Goal: Task Accomplishment & Management: Use online tool/utility

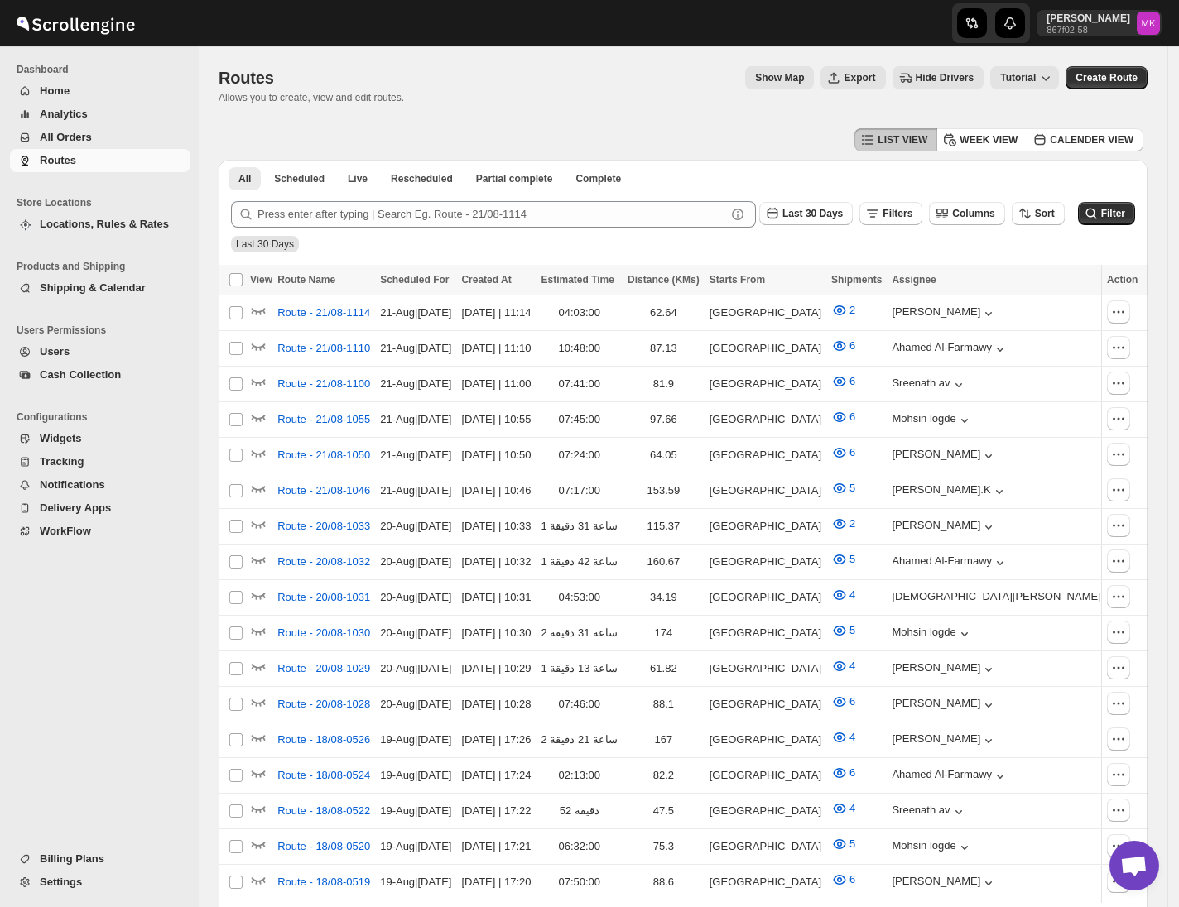
click at [54, 137] on span "All Orders" at bounding box center [66, 137] width 52 height 12
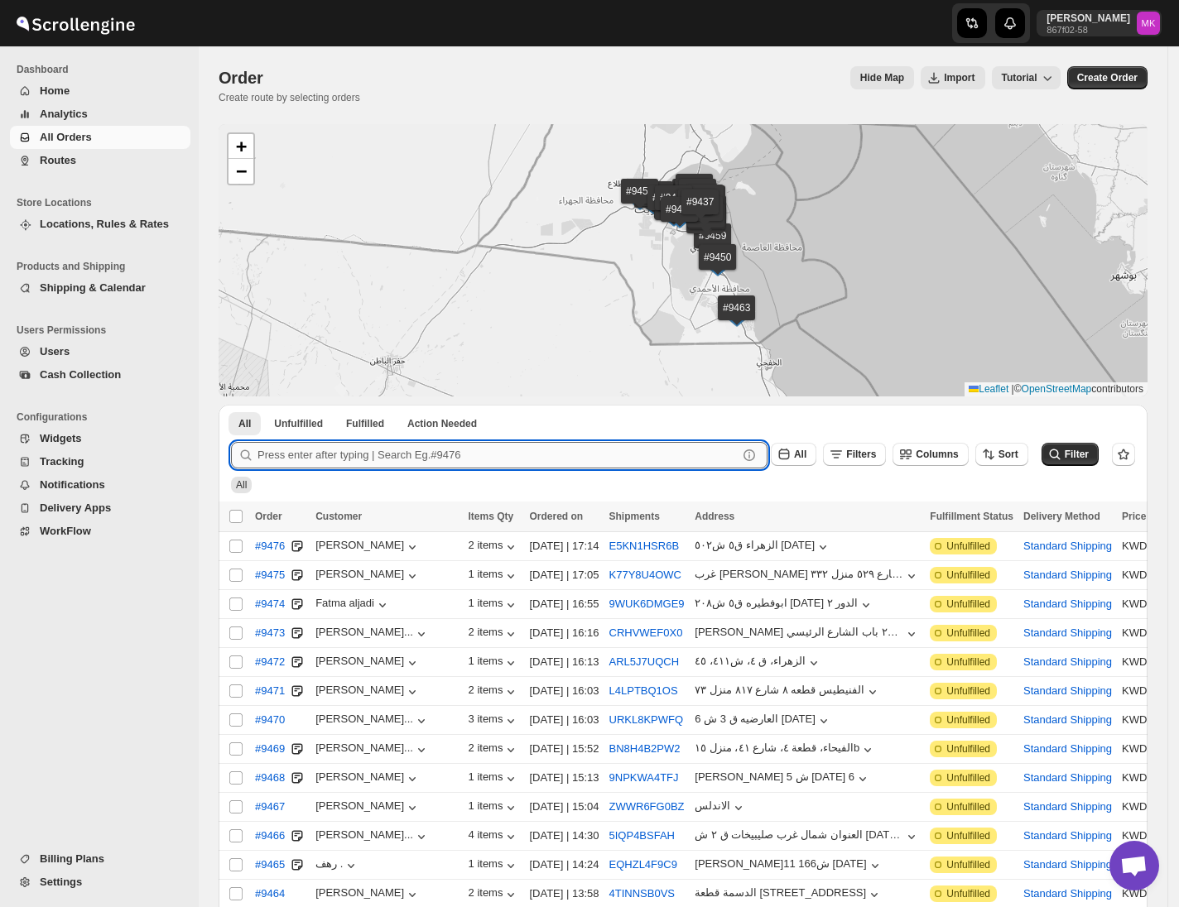
click at [366, 455] on input "text" at bounding box center [497, 455] width 480 height 26
paste input "9442"
type input "9442"
click at [231, 405] on button "Submit" at bounding box center [254, 413] width 47 height 17
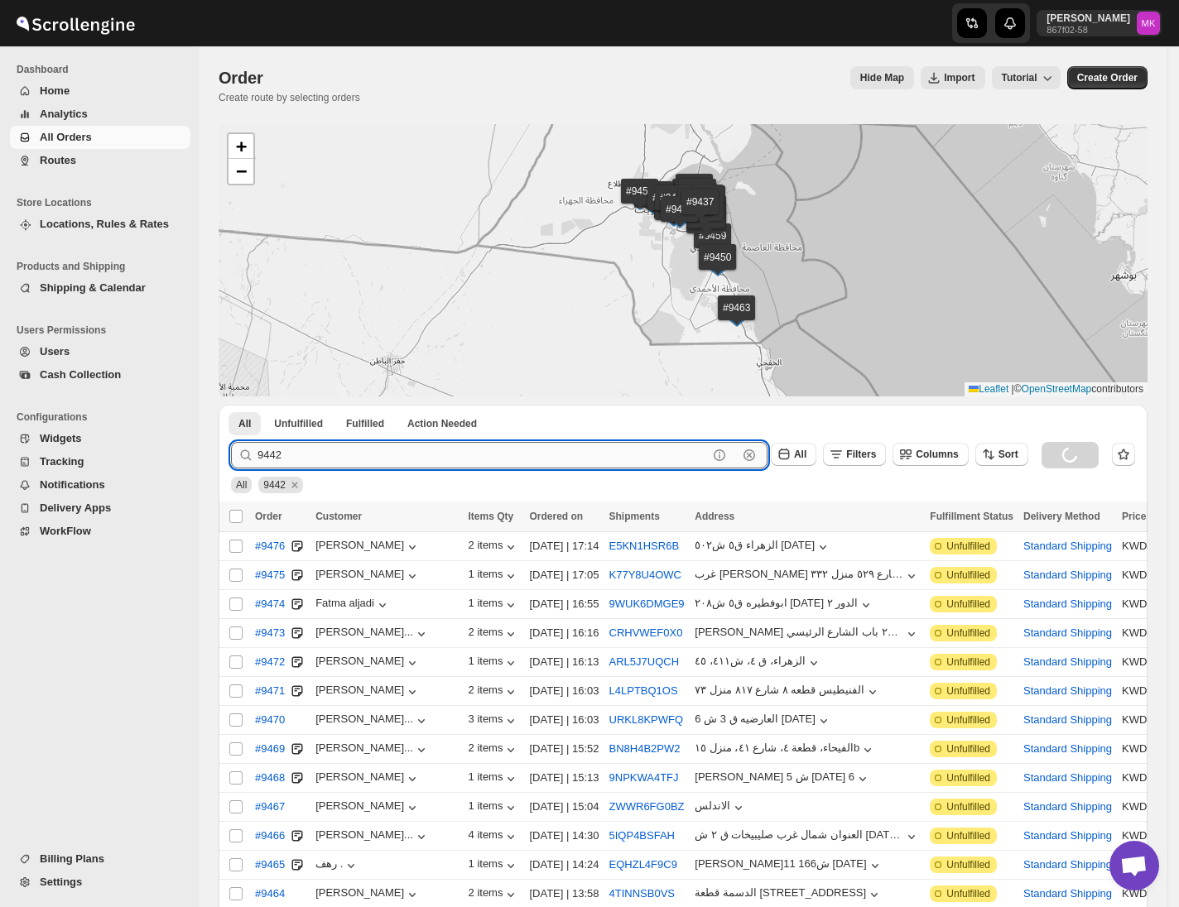
click at [302, 452] on input "9442" at bounding box center [482, 455] width 450 height 26
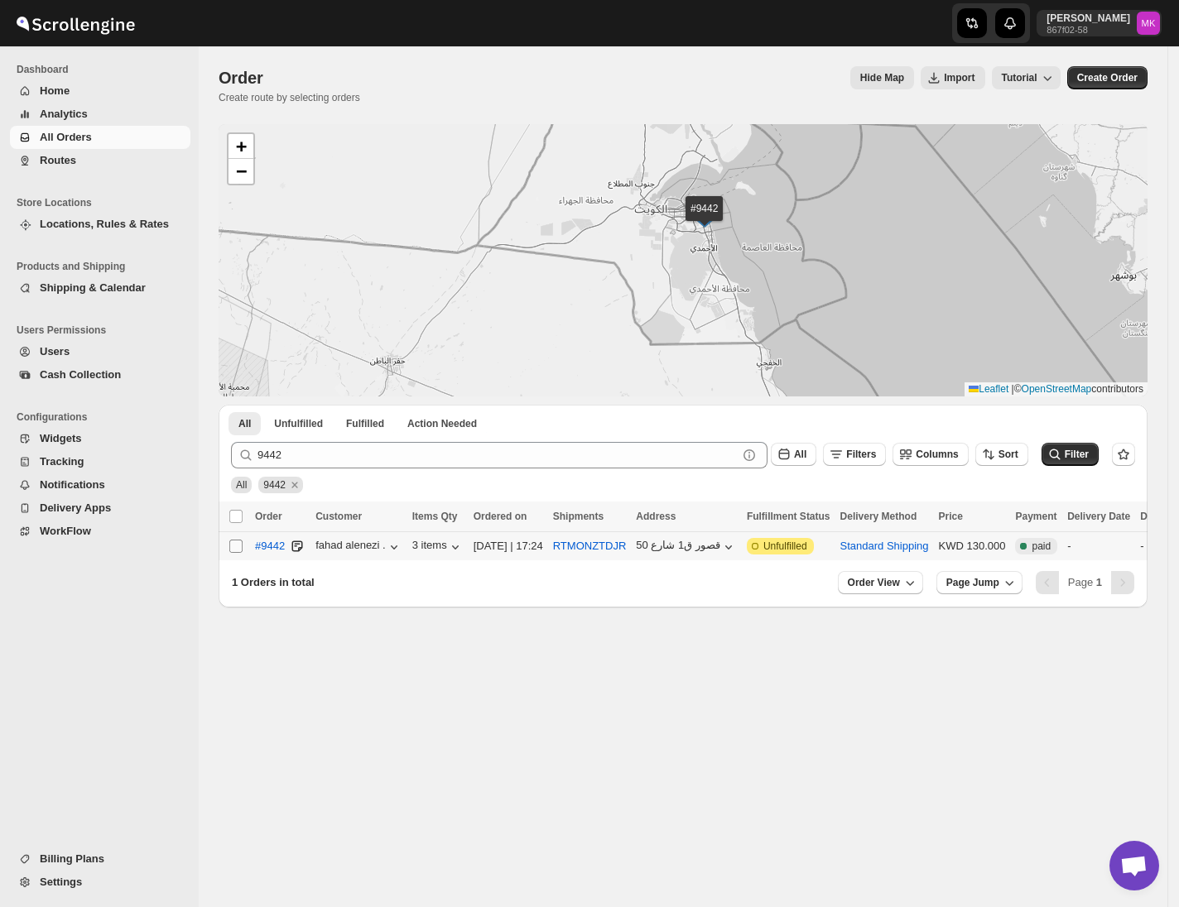
click at [237, 543] on input "Select order" at bounding box center [235, 546] width 13 height 13
checkbox input "true"
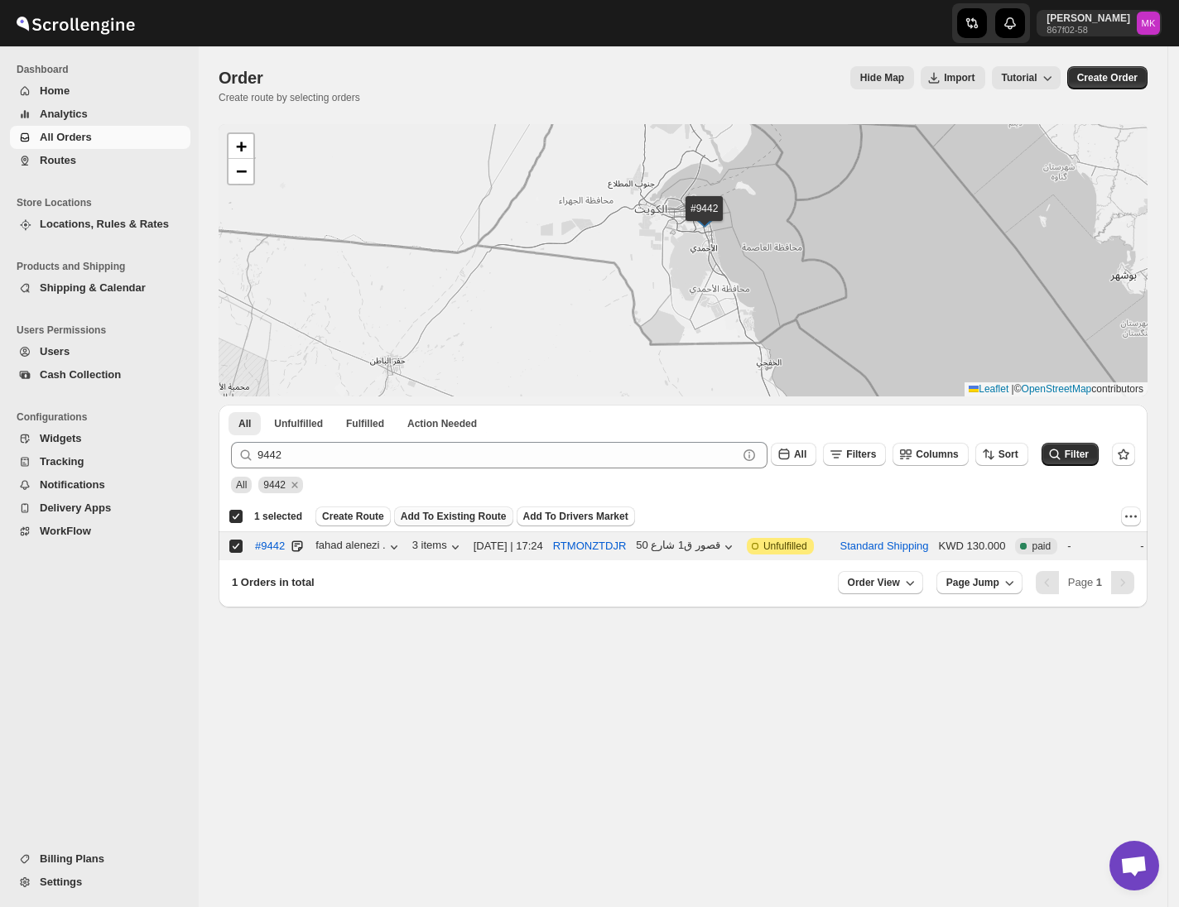
click at [428, 520] on span "Add To Existing Route" at bounding box center [454, 516] width 106 height 13
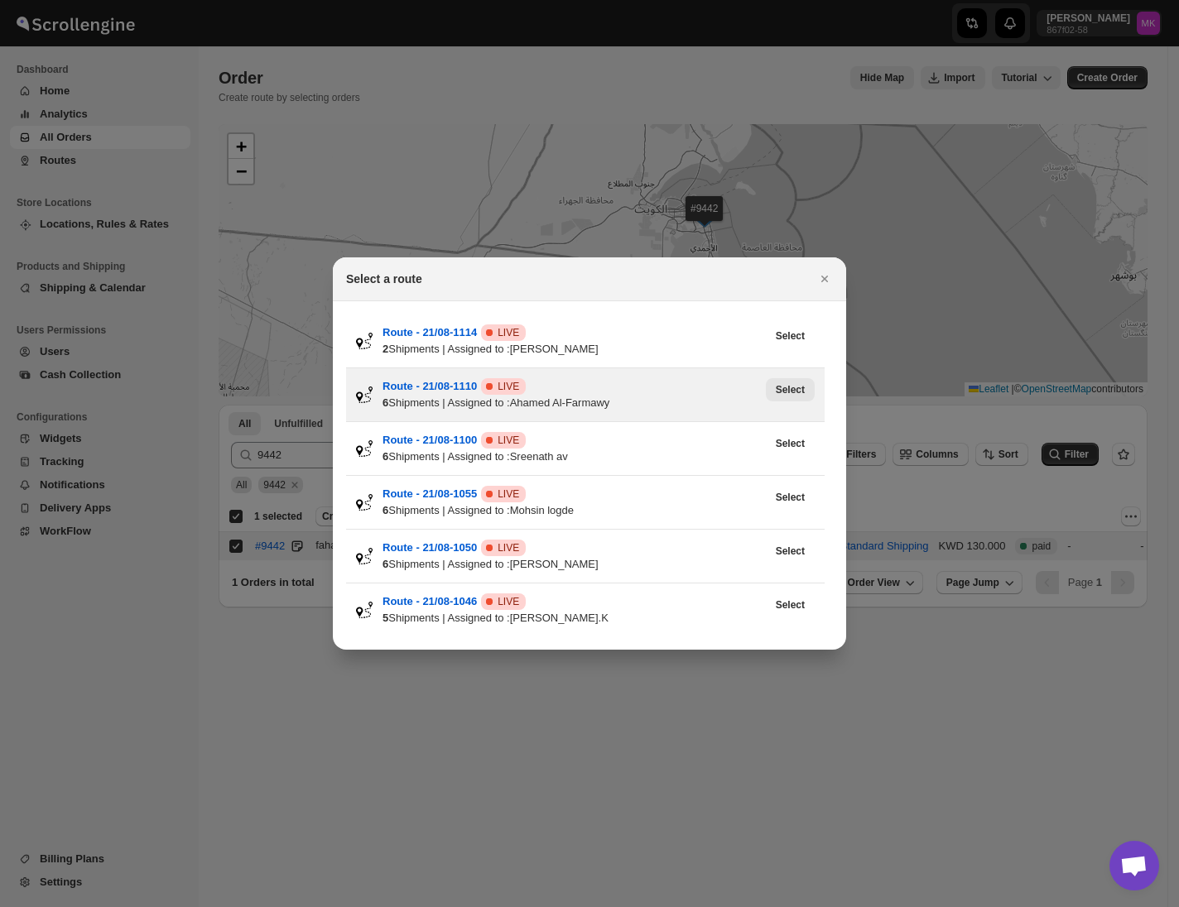
click at [792, 398] on button "Select" at bounding box center [790, 389] width 49 height 23
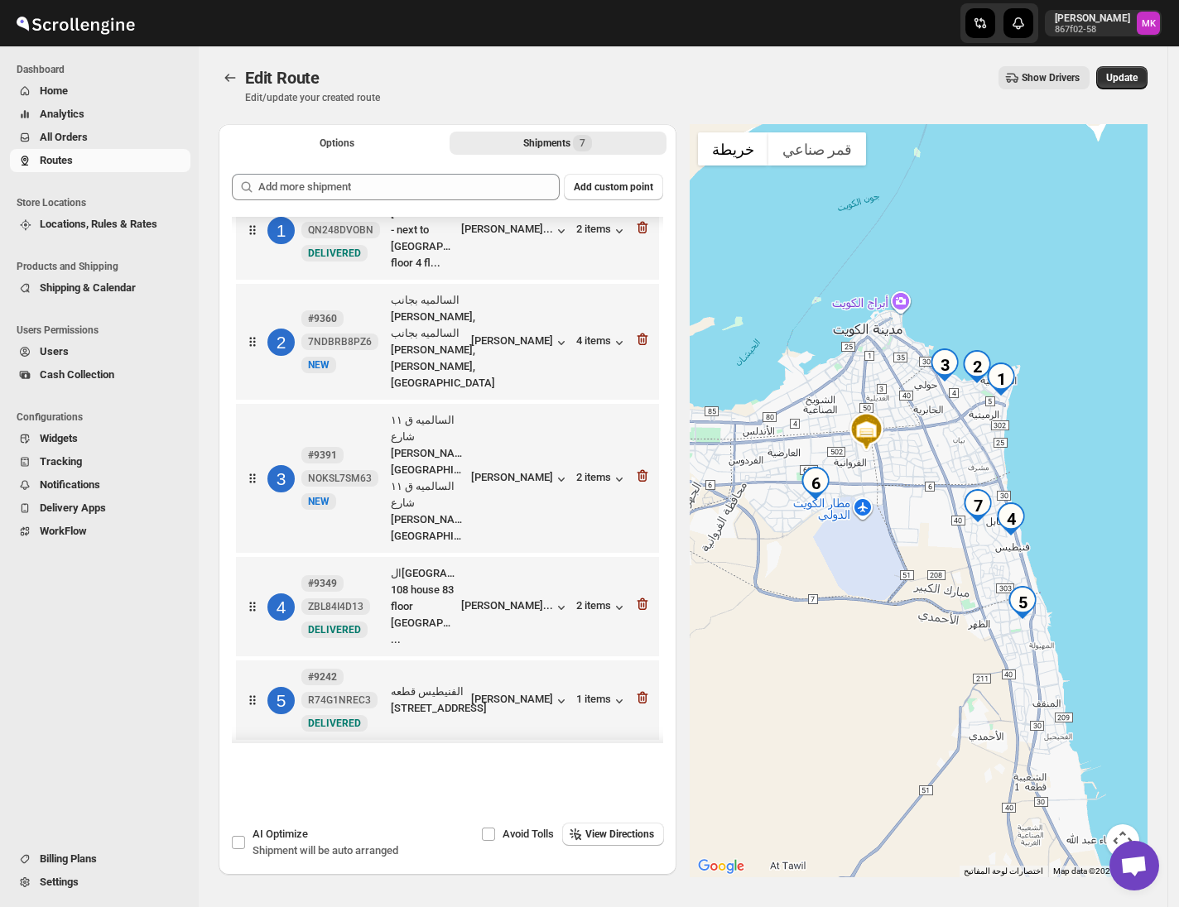
scroll to position [38, 0]
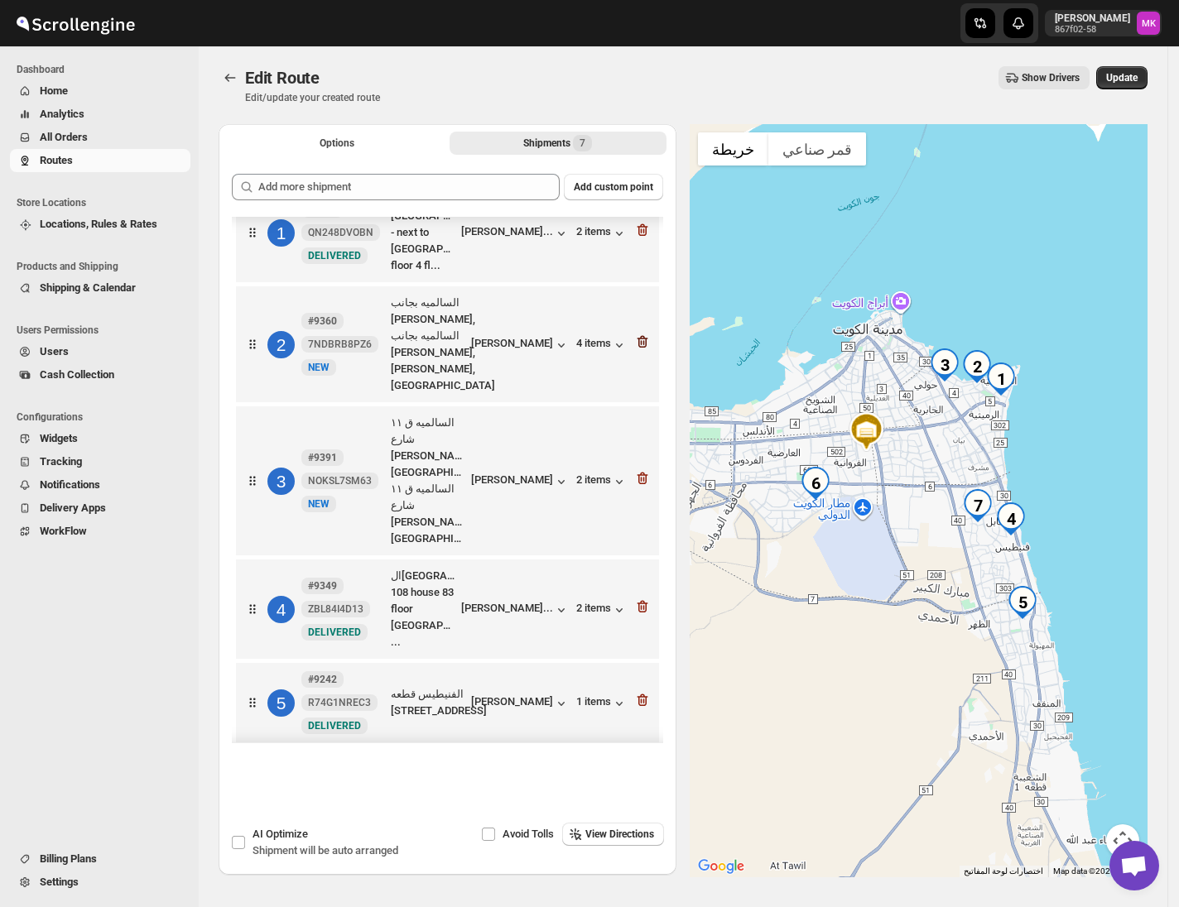
click at [639, 350] on icon "button" at bounding box center [642, 342] width 17 height 17
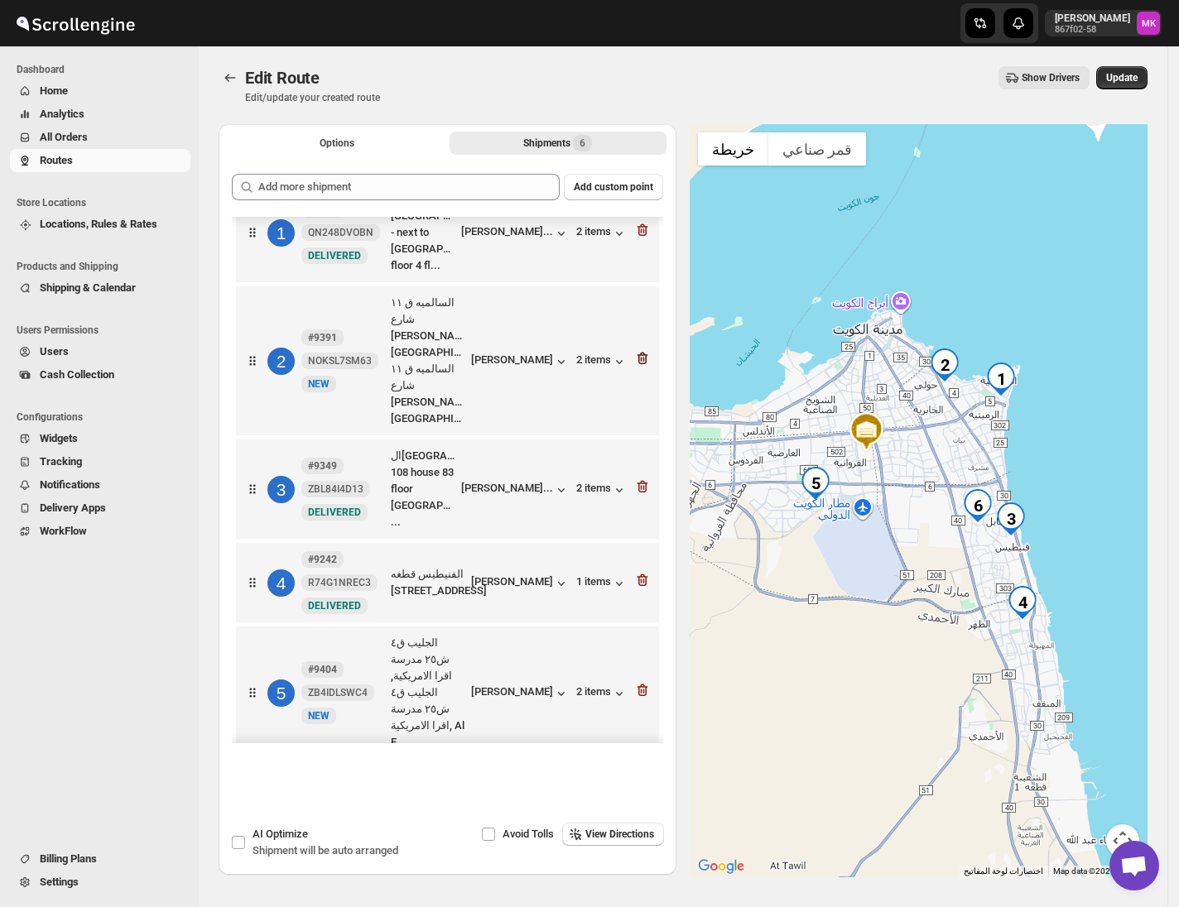
click at [634, 367] on icon "button" at bounding box center [642, 358] width 17 height 17
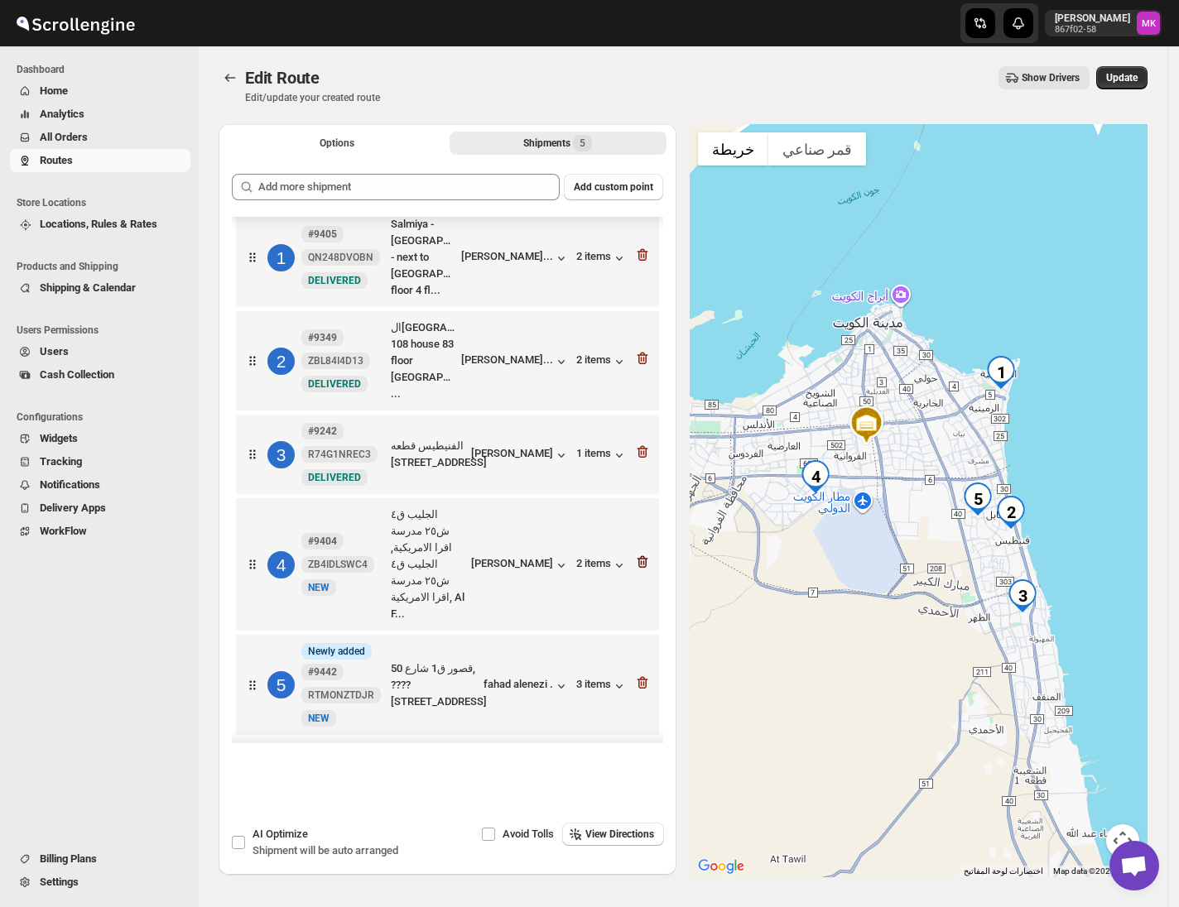
click at [637, 570] on icon "button" at bounding box center [642, 562] width 17 height 17
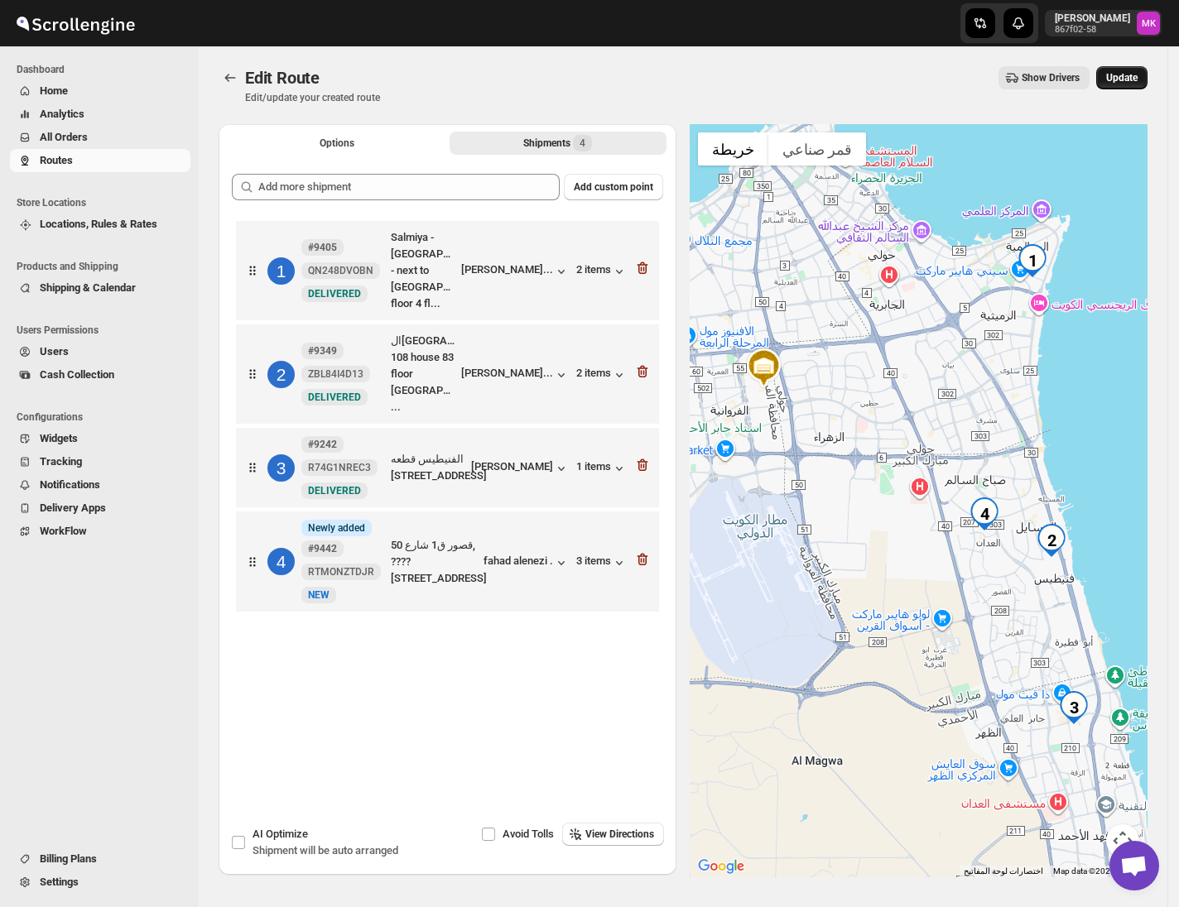
click at [1129, 73] on span "Update" at bounding box center [1121, 77] width 31 height 13
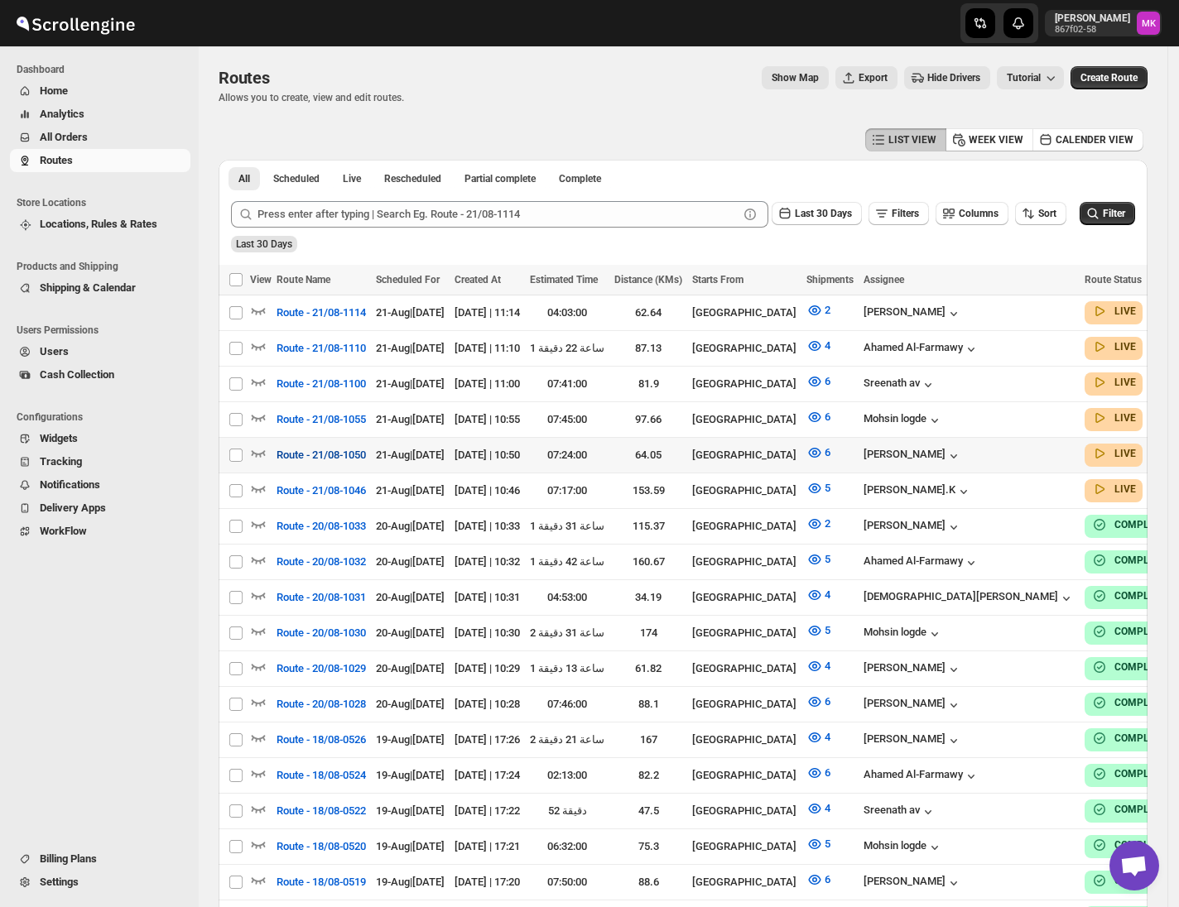
click at [293, 447] on span "Route - 21/08-1050" at bounding box center [321, 455] width 89 height 17
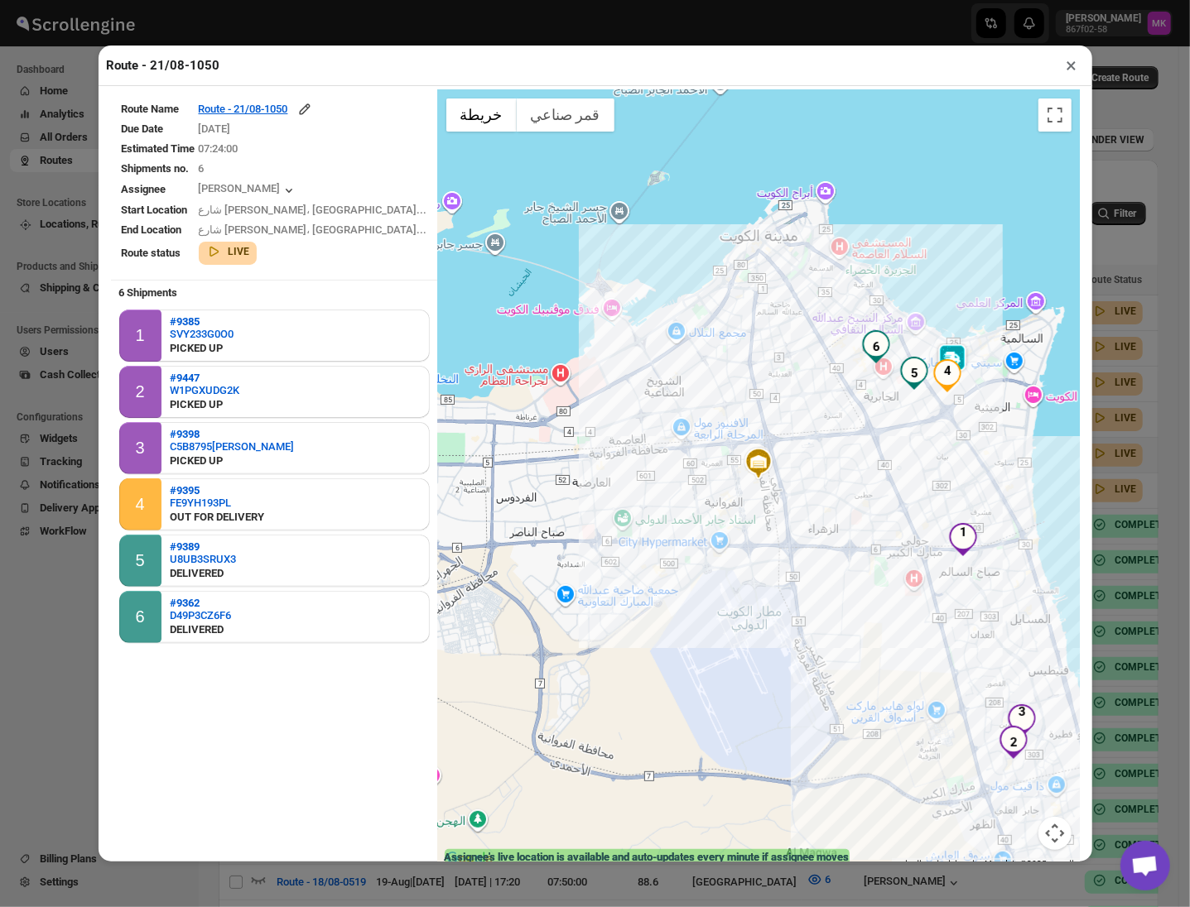
click at [1074, 57] on button "×" at bounding box center [1072, 65] width 24 height 23
